Goal: Task Accomplishment & Management: Manage account settings

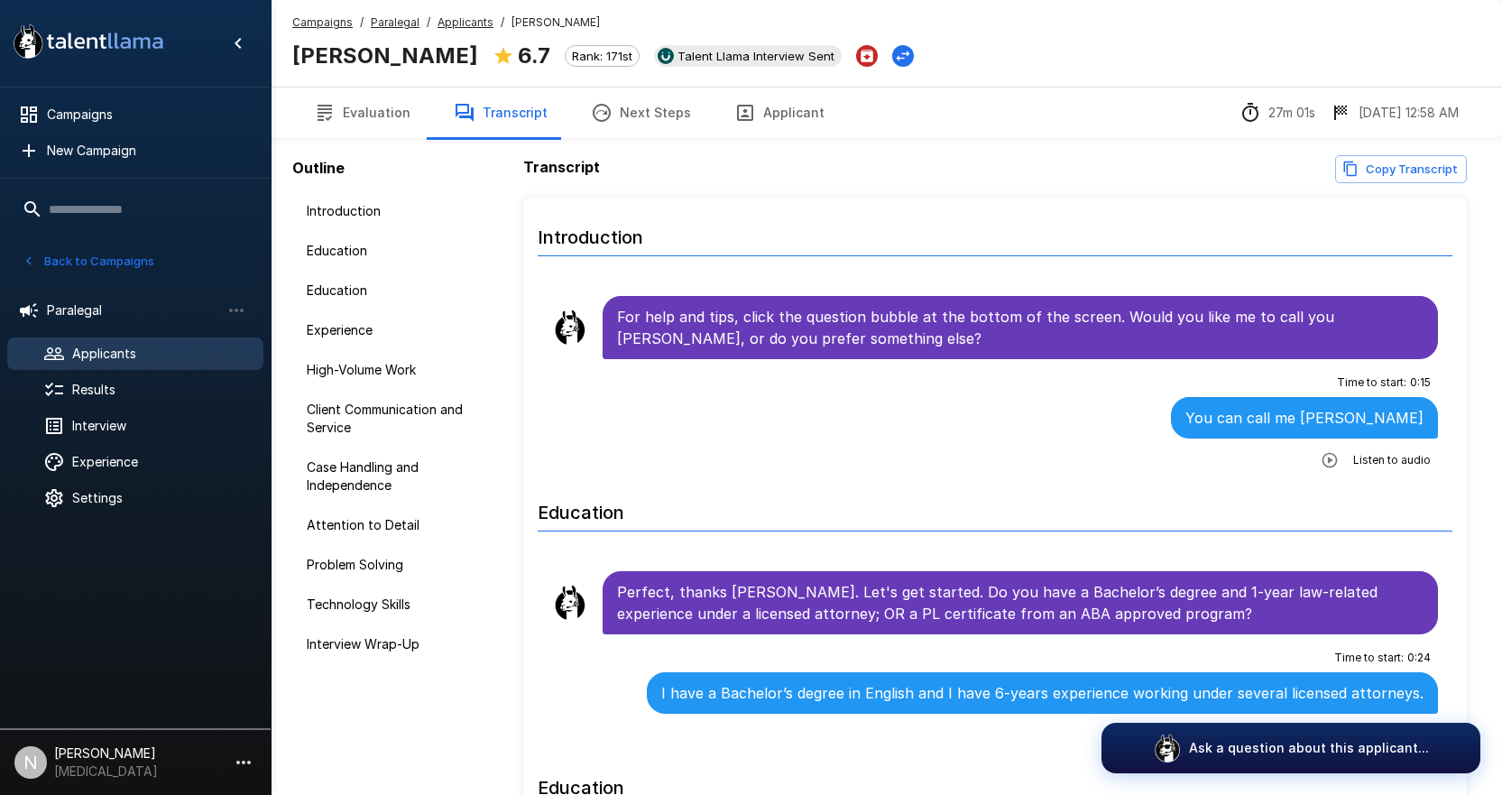
scroll to position [2345, 0]
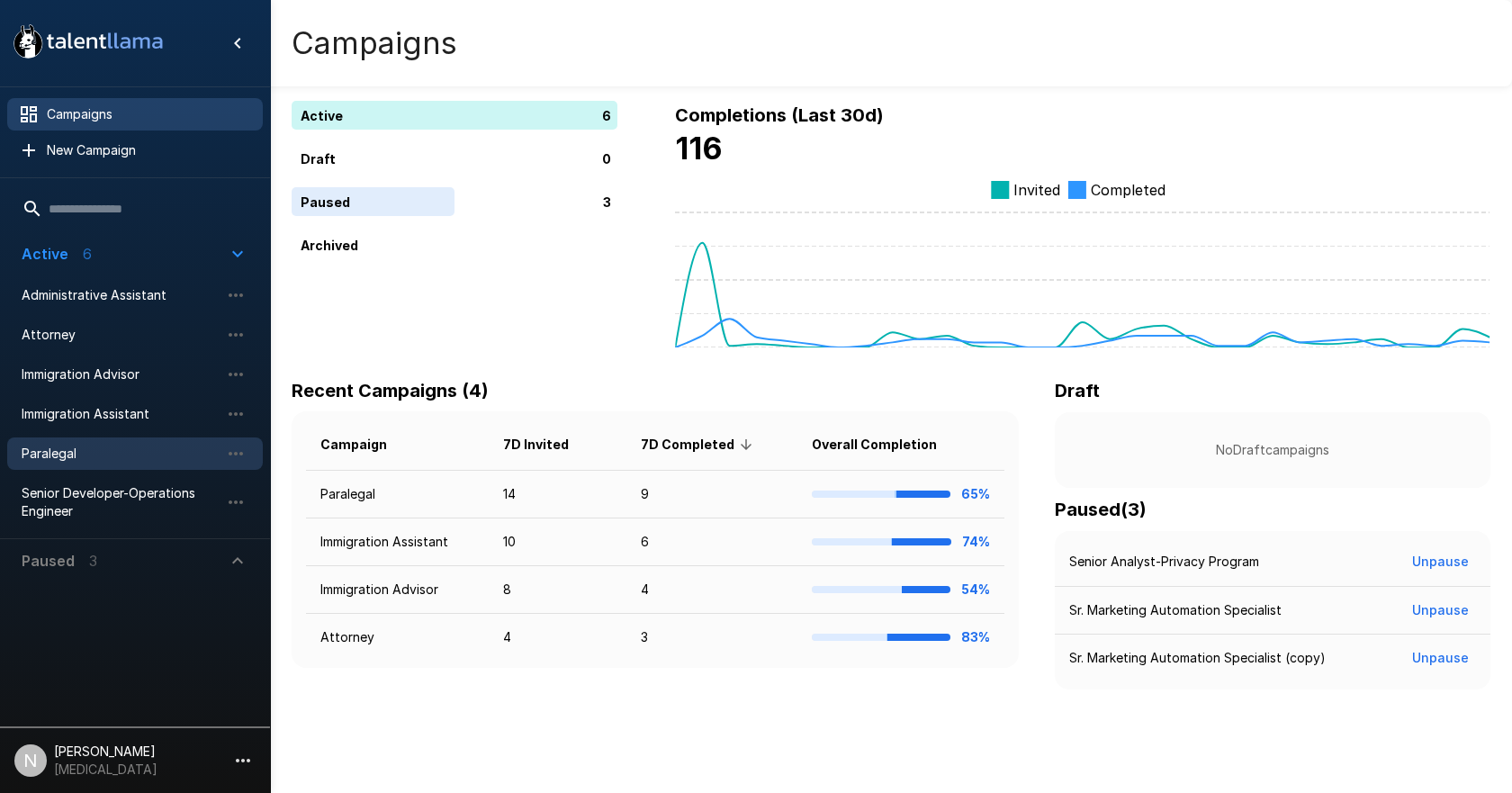
click at [76, 448] on span "Paralegal" at bounding box center [121, 454] width 198 height 18
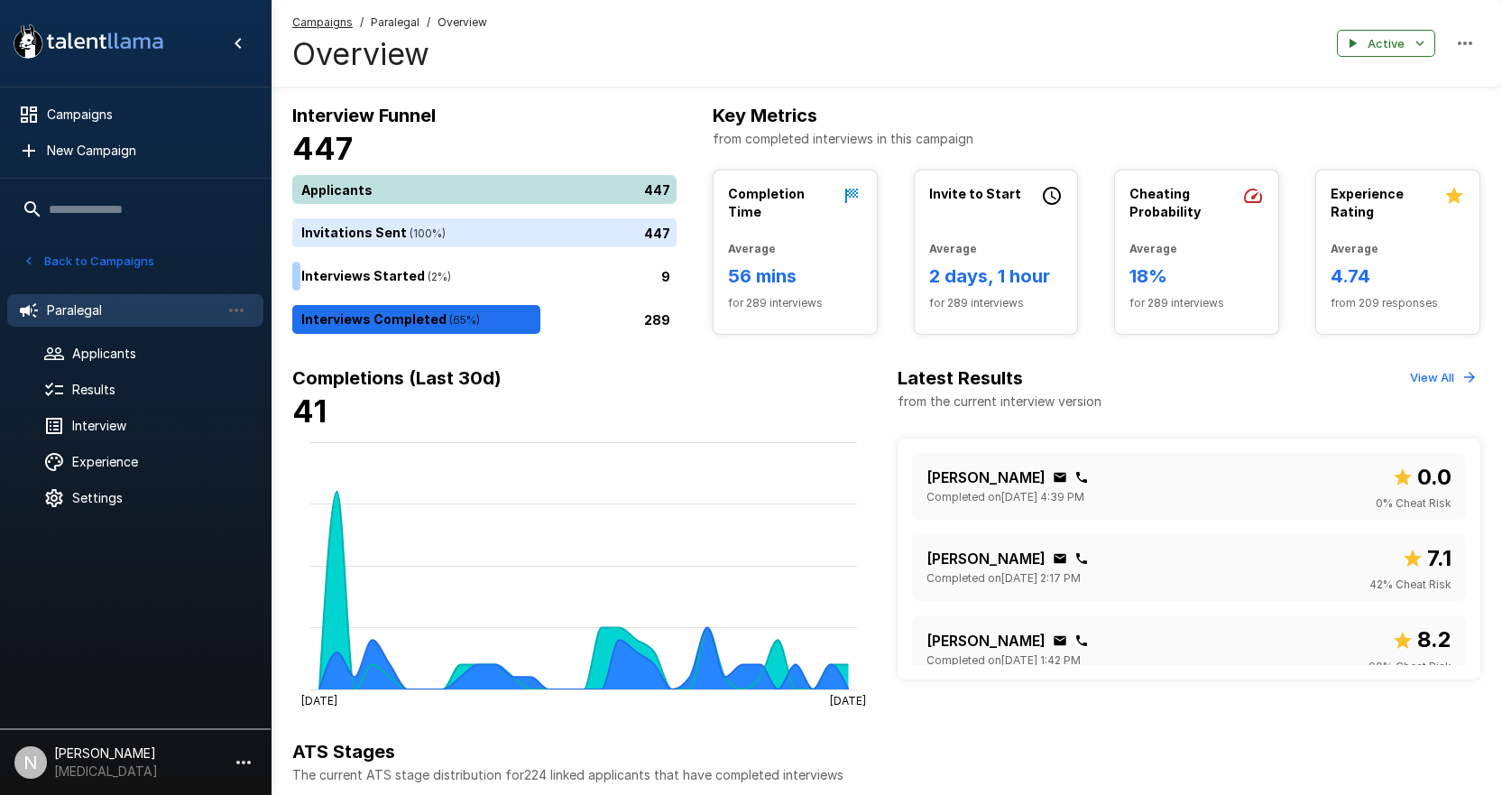
click at [461, 186] on div "447" at bounding box center [487, 189] width 391 height 29
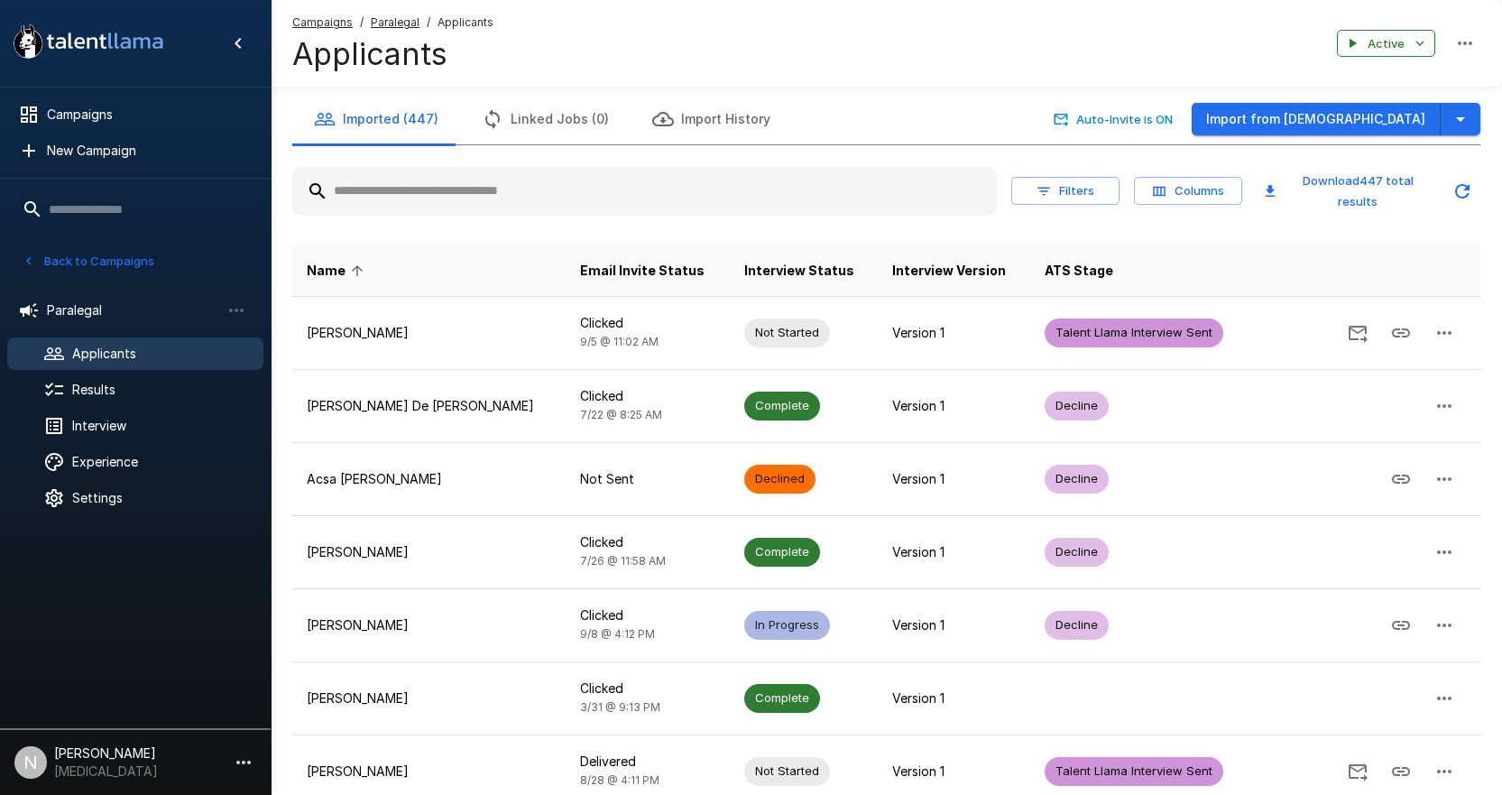
click at [550, 201] on input "text" at bounding box center [644, 191] width 704 height 32
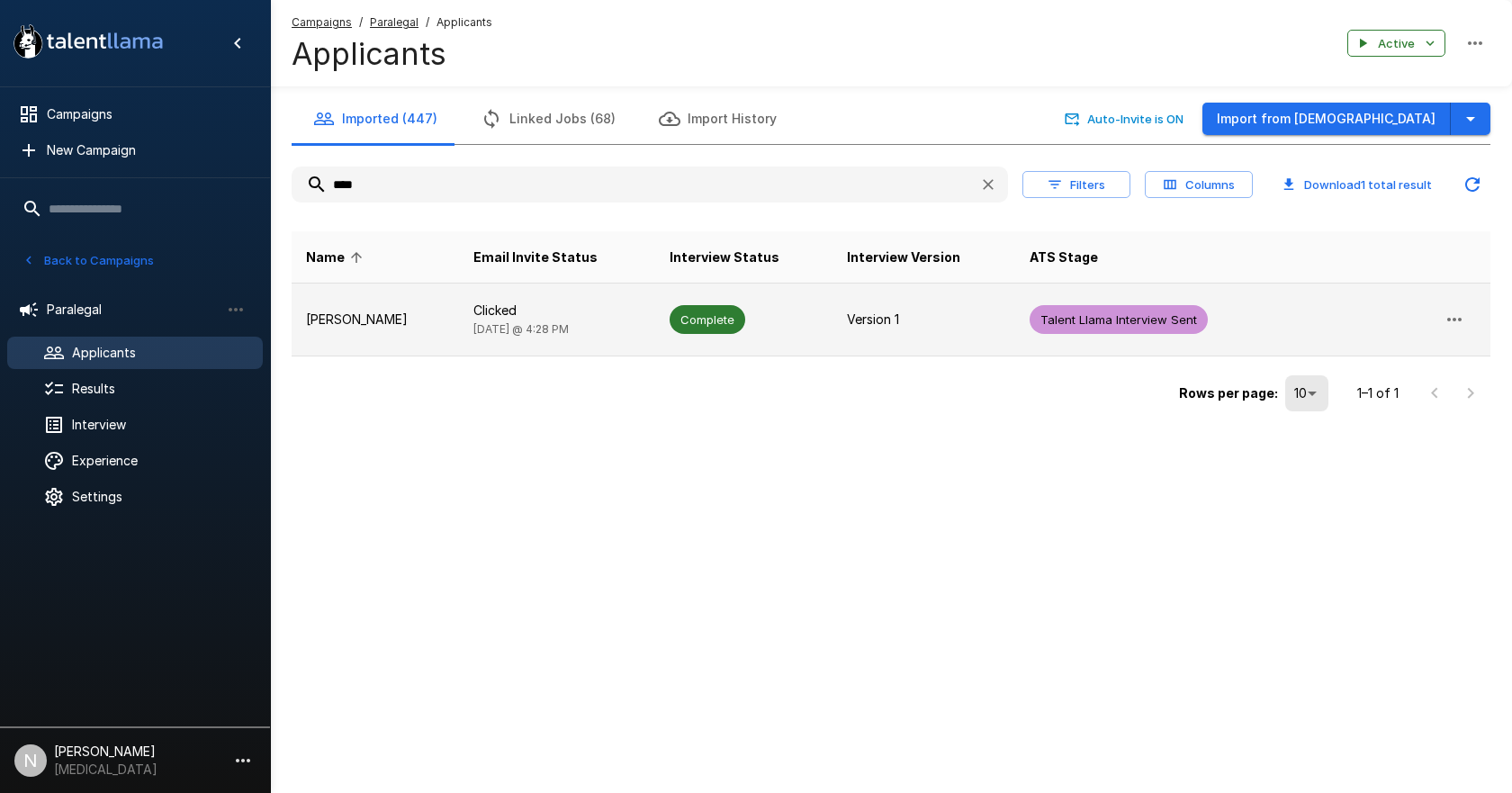
type input "****"
click at [337, 322] on p "[PERSON_NAME]" at bounding box center [375, 319] width 139 height 18
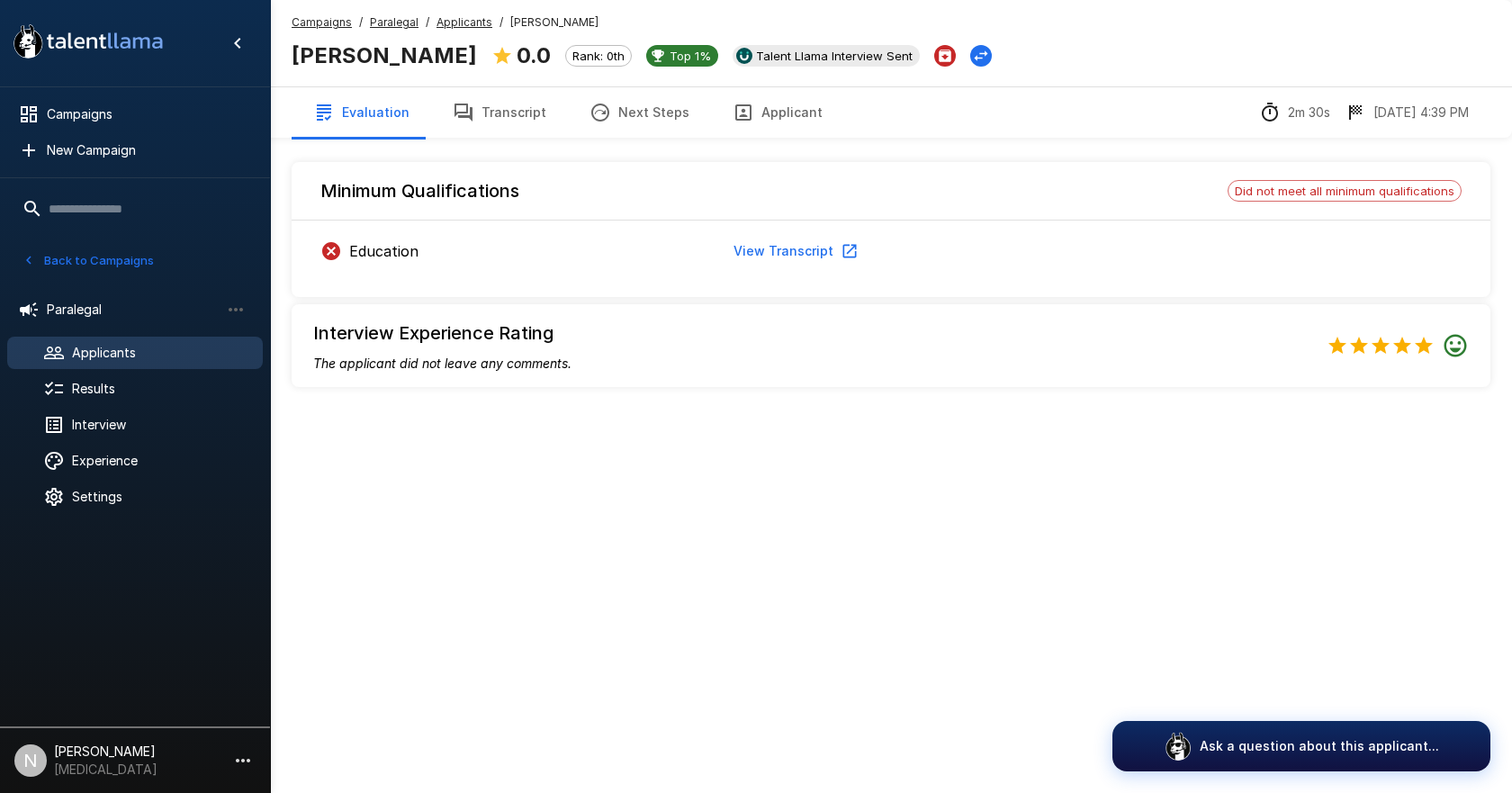
click at [766, 236] on button "View Transcript" at bounding box center [794, 250] width 136 height 33
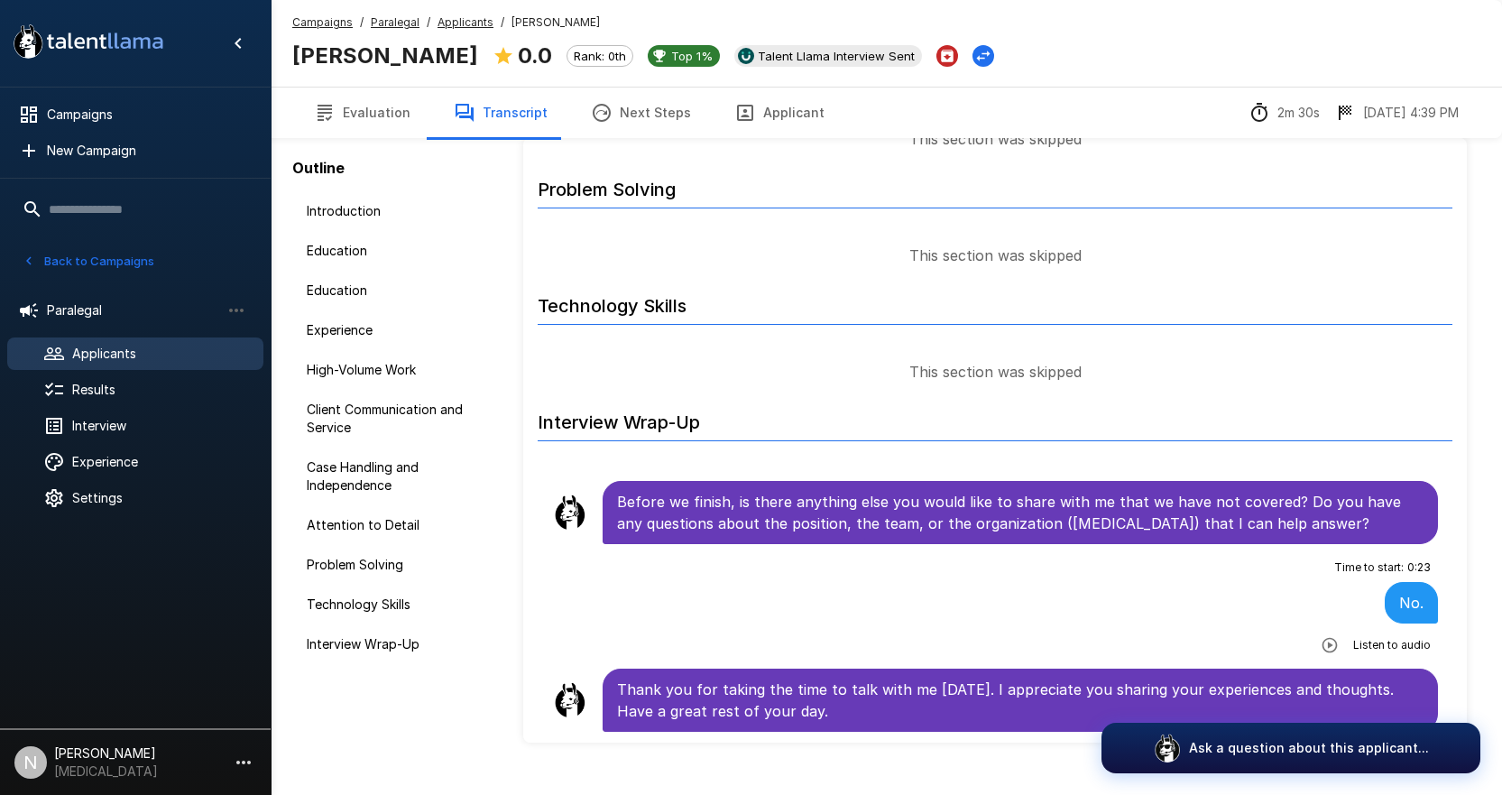
scroll to position [94, 0]
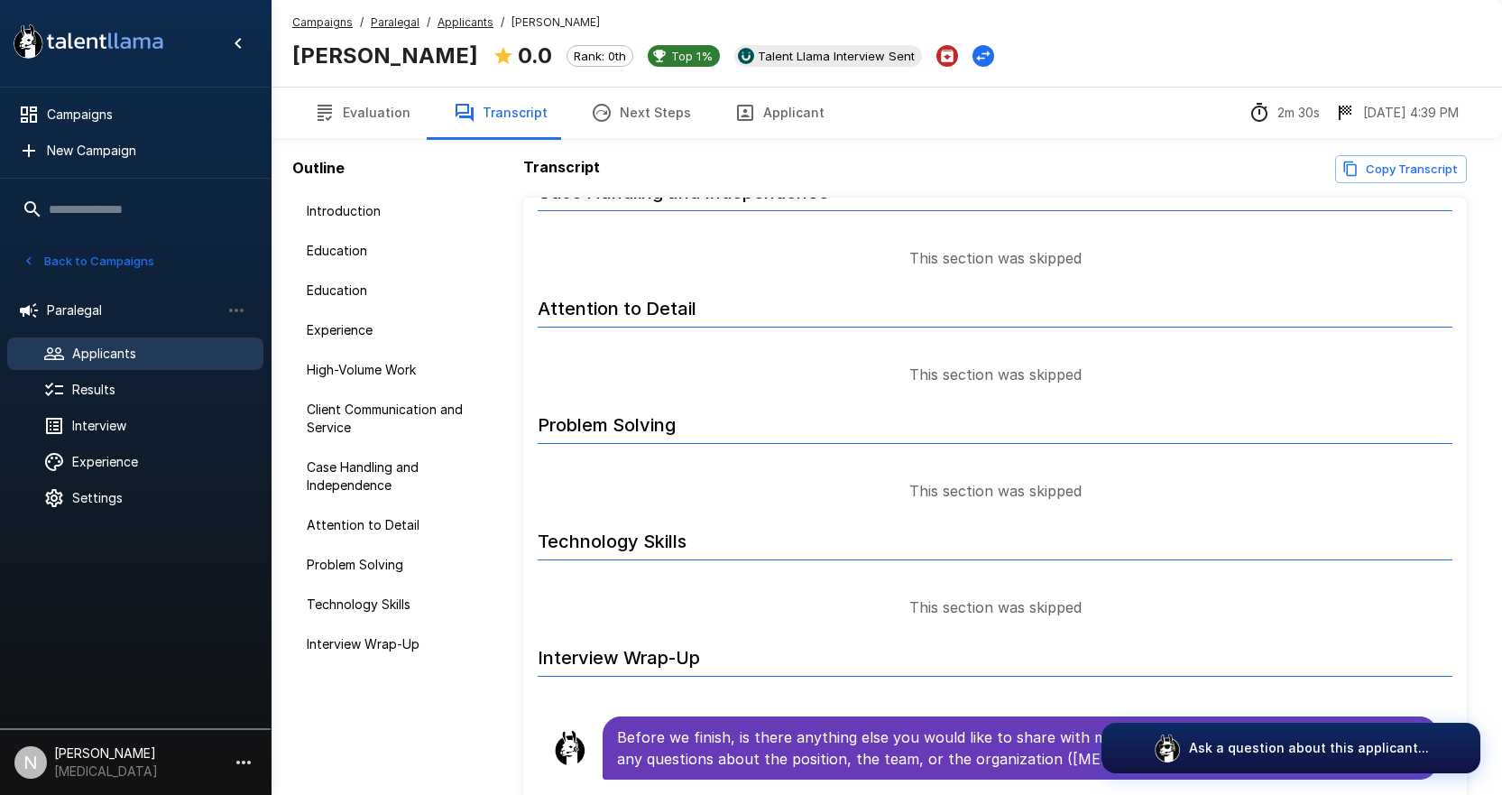
scroll to position [1799, 0]
